Goal: Task Accomplishment & Management: Use online tool/utility

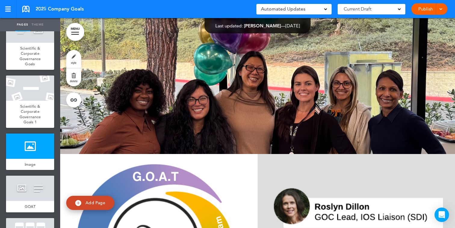
scroll to position [6401, 0]
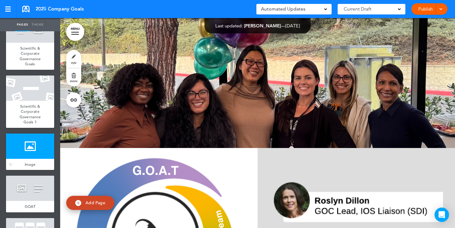
click at [35, 146] on div at bounding box center [30, 145] width 48 height 25
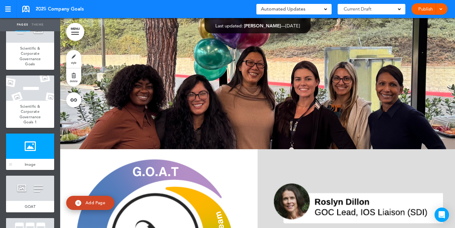
scroll to position [6400, 0]
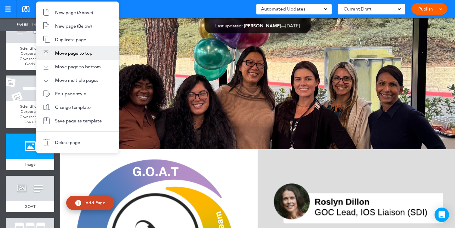
click at [81, 94] on span "Edit page style" at bounding box center [70, 94] width 31 height 6
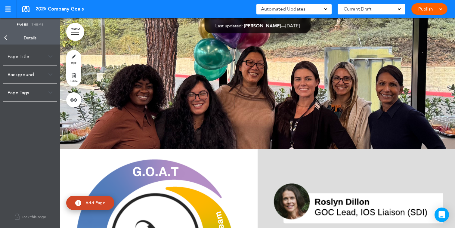
click at [43, 77] on div "Background" at bounding box center [30, 75] width 54 height 18
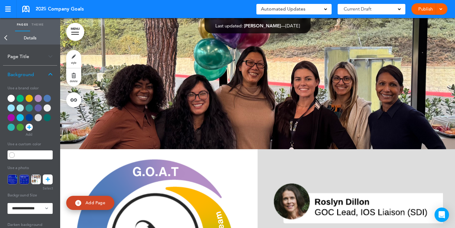
click at [47, 181] on icon at bounding box center [48, 179] width 4 height 10
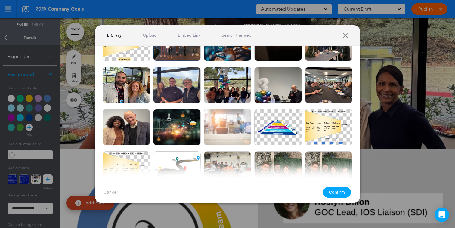
scroll to position [341, 0]
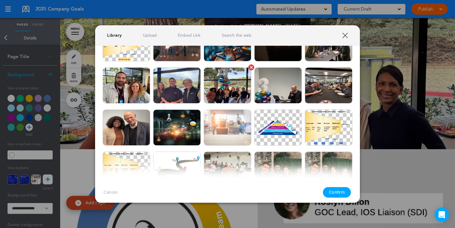
click at [250, 66] on div at bounding box center [251, 67] width 3 height 3
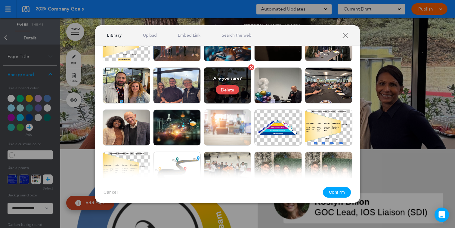
click at [226, 89] on div "Delete" at bounding box center [227, 89] width 23 height 9
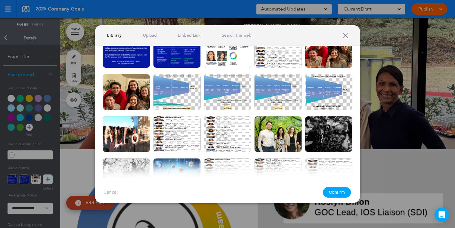
scroll to position [0, 0]
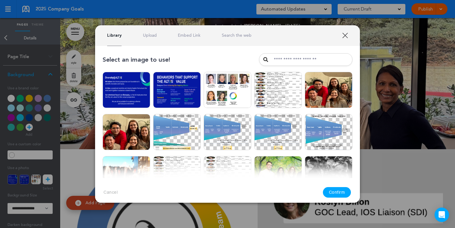
click at [153, 35] on link "Upload" at bounding box center [150, 35] width 14 height 6
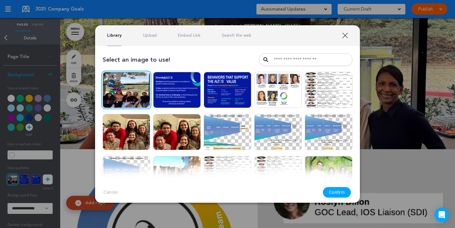
click at [336, 193] on button "Confirm" at bounding box center [337, 192] width 28 height 11
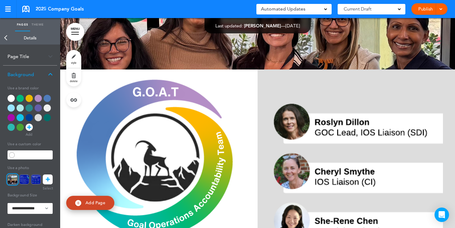
scroll to position [6481, 0]
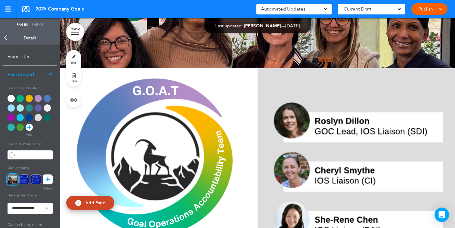
click at [48, 179] on icon at bounding box center [48, 179] width 4 height 10
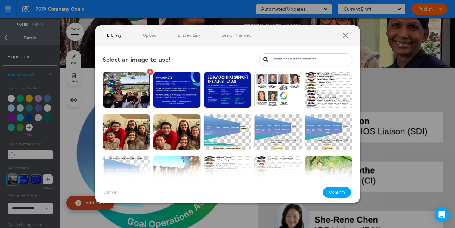
click at [150, 71] on div at bounding box center [150, 71] width 3 height 3
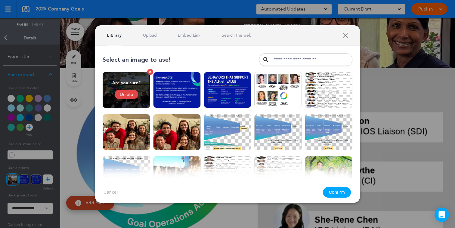
click at [134, 92] on div "Delete" at bounding box center [126, 94] width 23 height 9
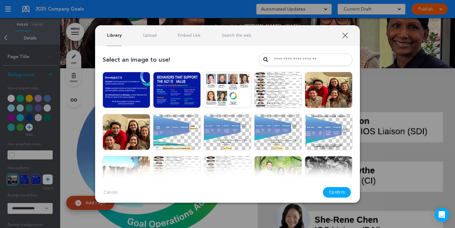
click at [143, 34] on link "Upload" at bounding box center [150, 35] width 14 height 6
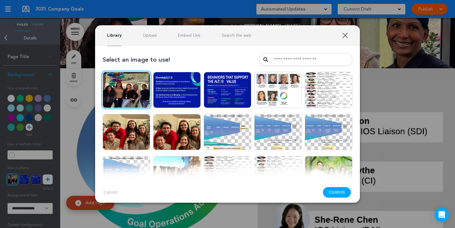
click at [333, 190] on button "Confirm" at bounding box center [337, 192] width 28 height 11
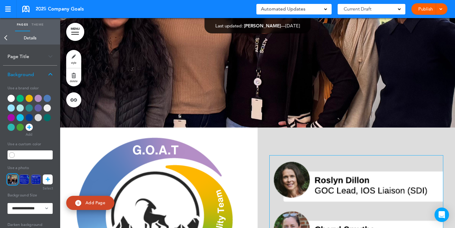
scroll to position [6410, 0]
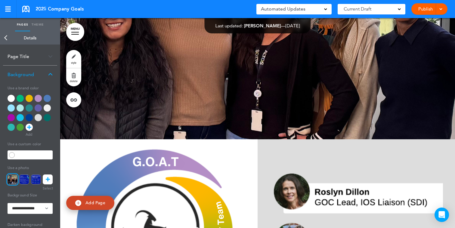
click at [8, 37] on link "Back" at bounding box center [6, 37] width 12 height 13
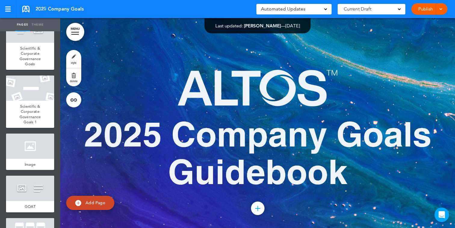
click at [421, 9] on link "Publish" at bounding box center [425, 8] width 19 height 11
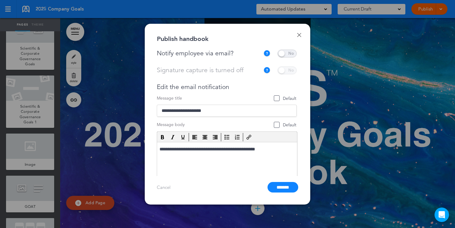
click at [277, 50] on span at bounding box center [286, 54] width 19 height 8
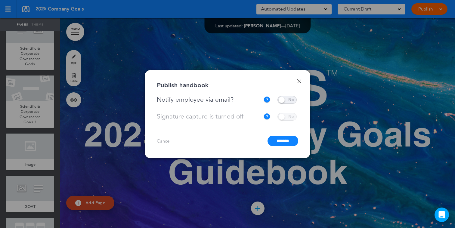
click at [276, 140] on input "*******" at bounding box center [282, 141] width 31 height 11
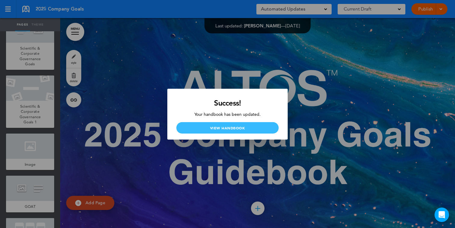
click at [223, 129] on link "View Handbook" at bounding box center [227, 127] width 102 height 11
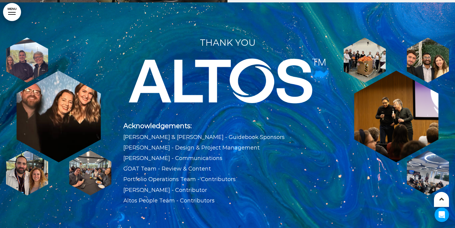
scroll to position [9074, 0]
